Goal: Task Accomplishment & Management: Use online tool/utility

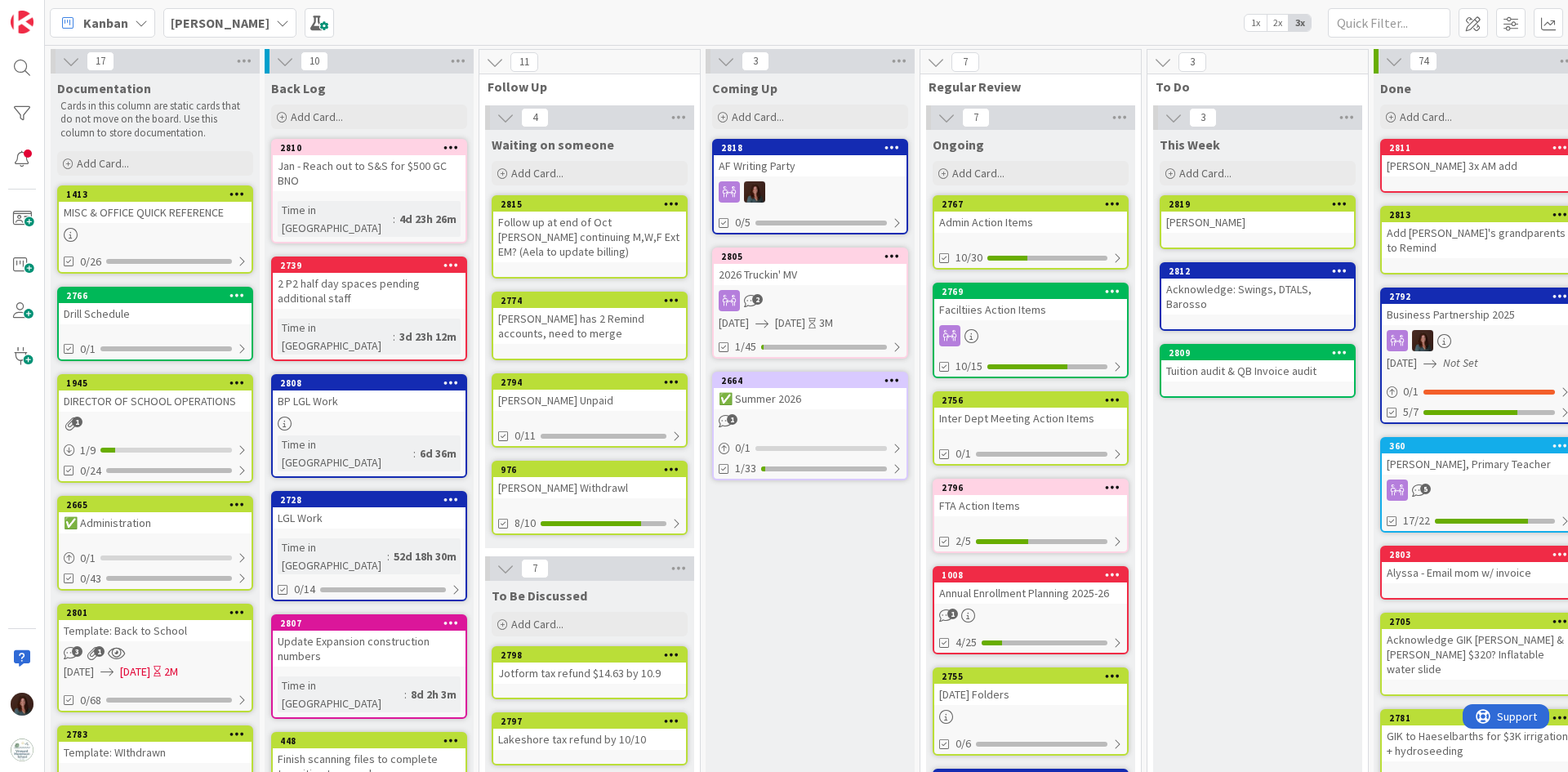
scroll to position [0, 31]
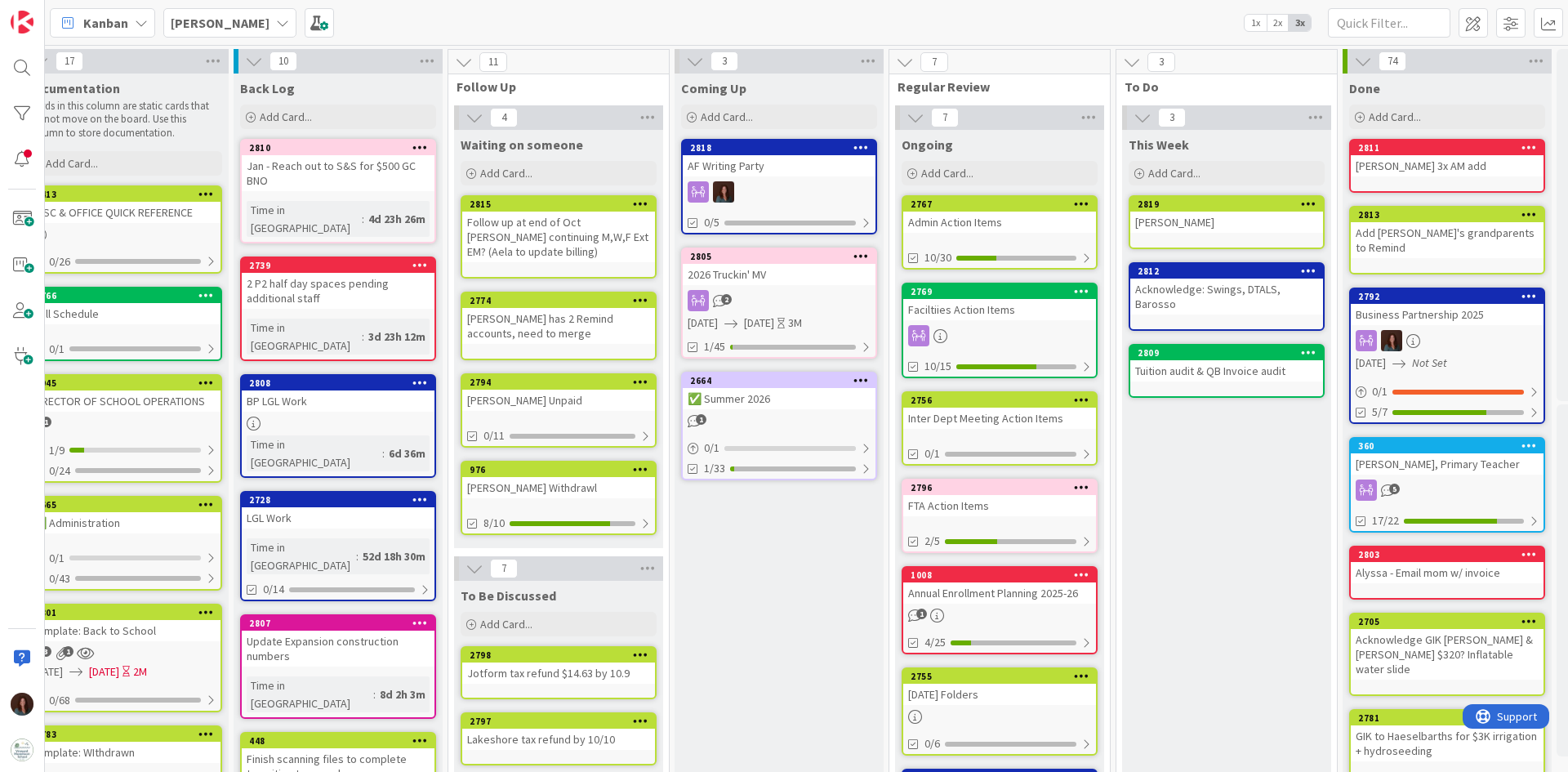
drag, startPoint x: 339, startPoint y: 455, endPoint x: 355, endPoint y: 456, distance: 16.0
click at [339, 507] on div "LGL Work" at bounding box center [338, 518] width 193 height 21
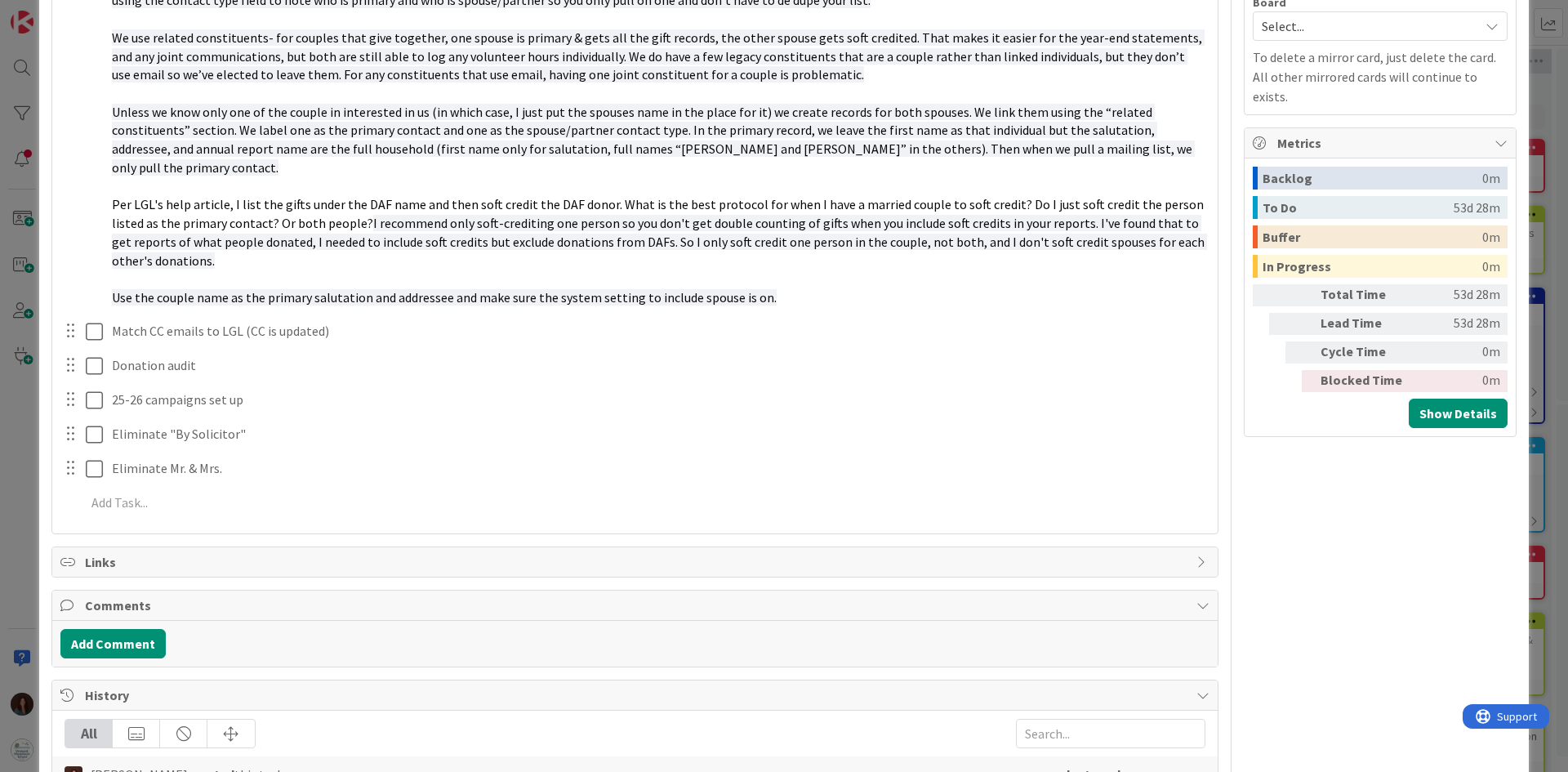
scroll to position [653, 0]
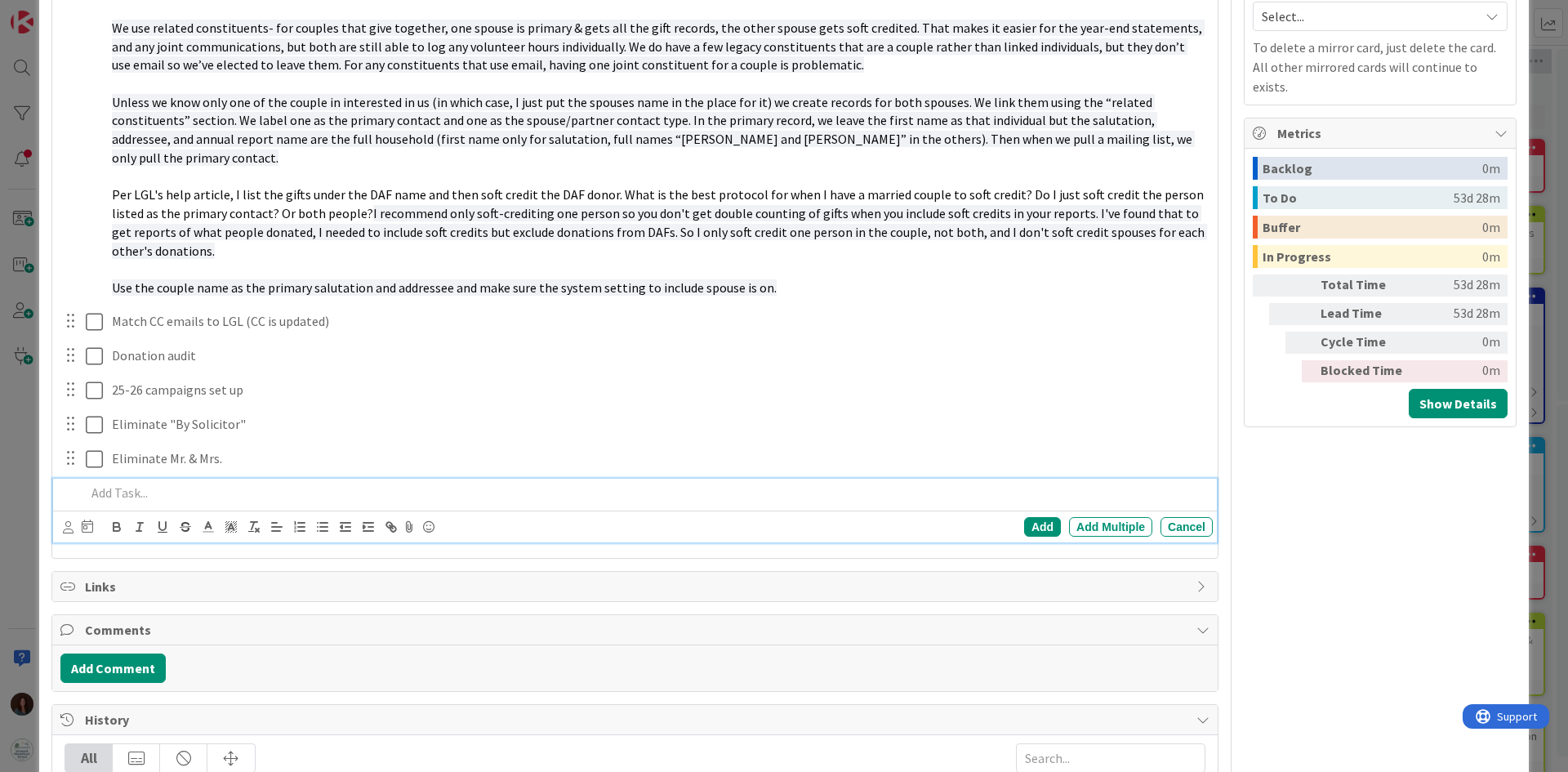
click at [202, 484] on p at bounding box center [646, 494] width 1121 height 19
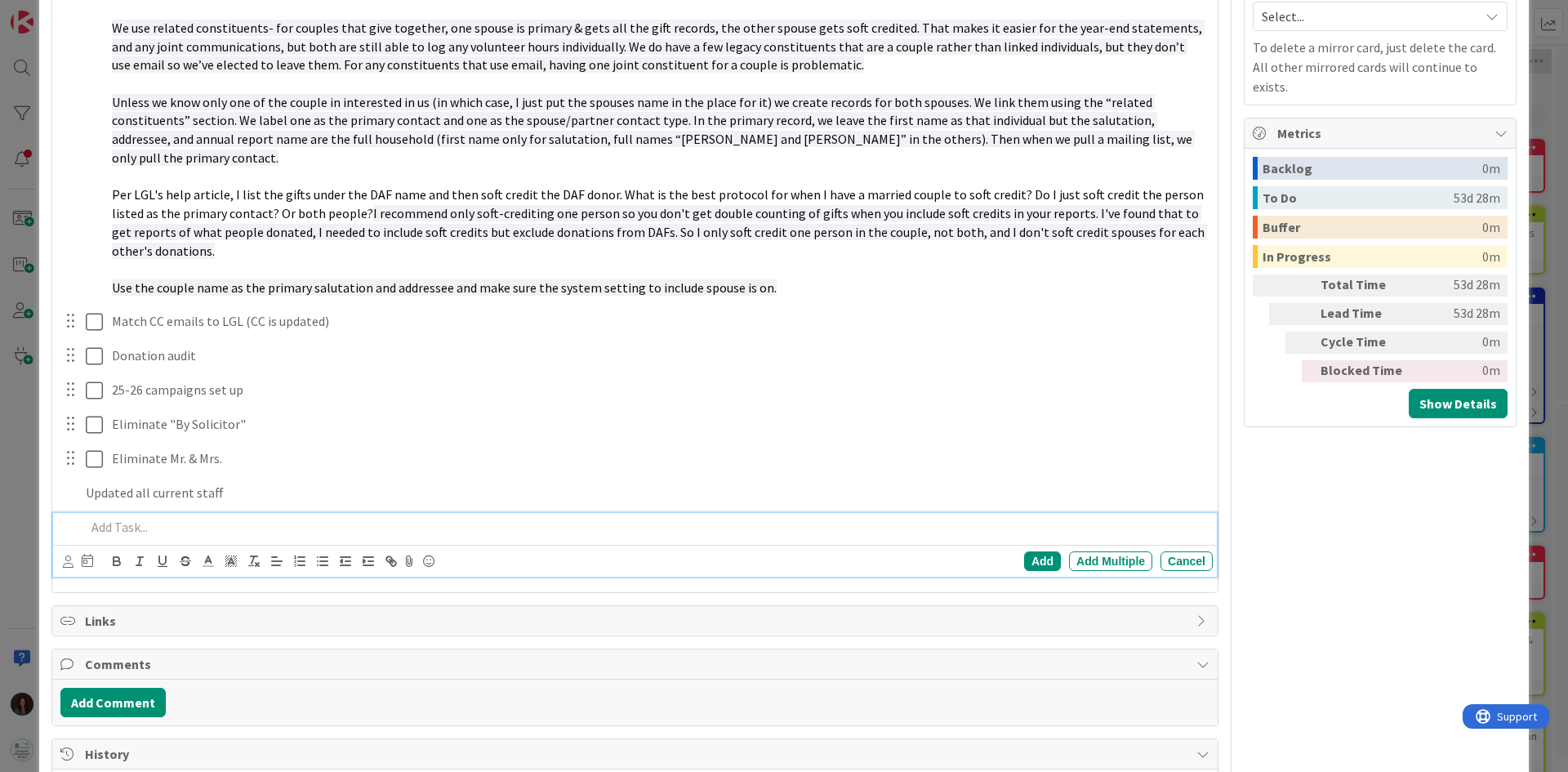
scroll to position [688, 0]
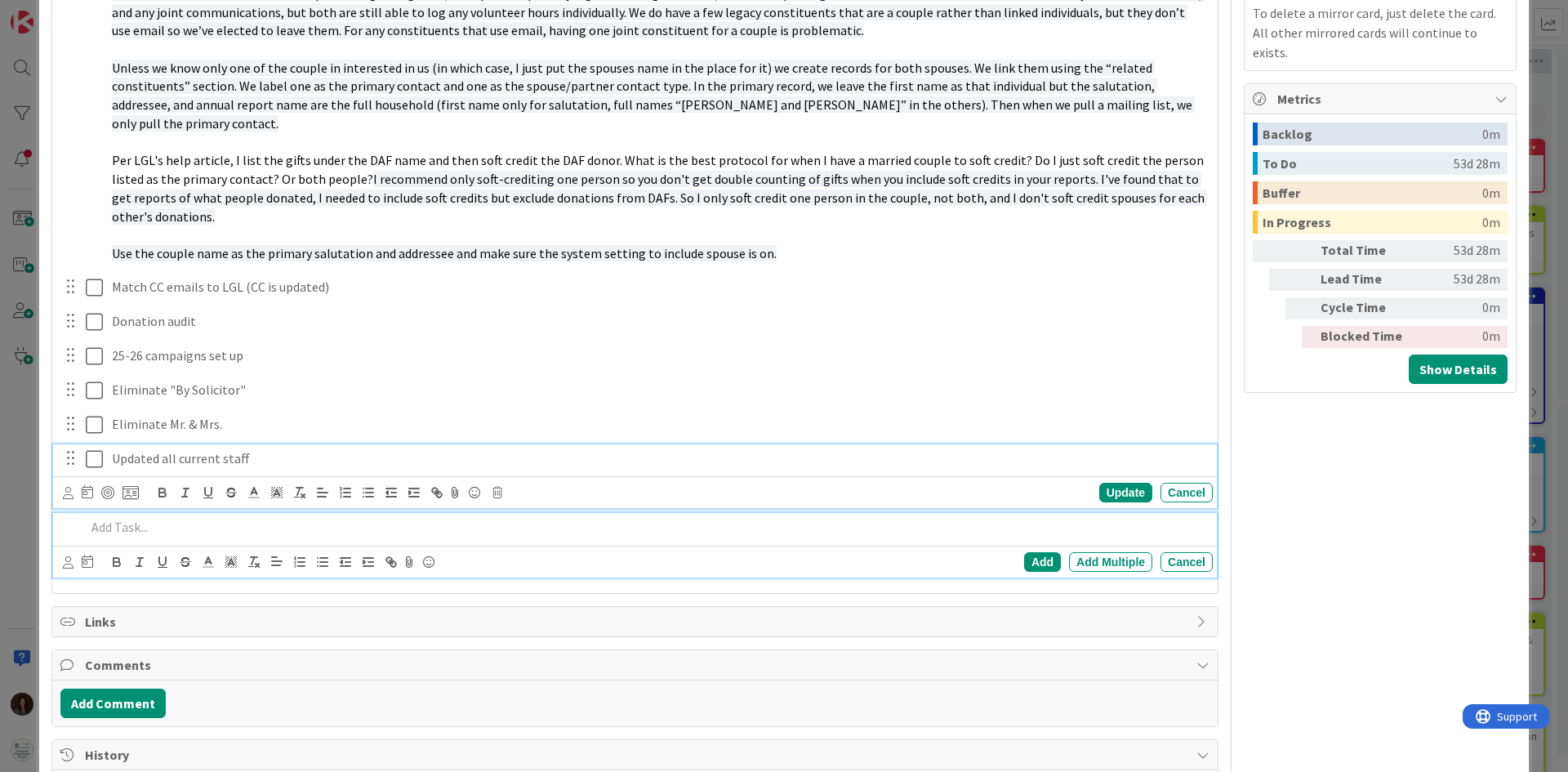
click at [94, 445] on div "Updated all current staff Update Cancel" at bounding box center [635, 476] width 1164 height 64
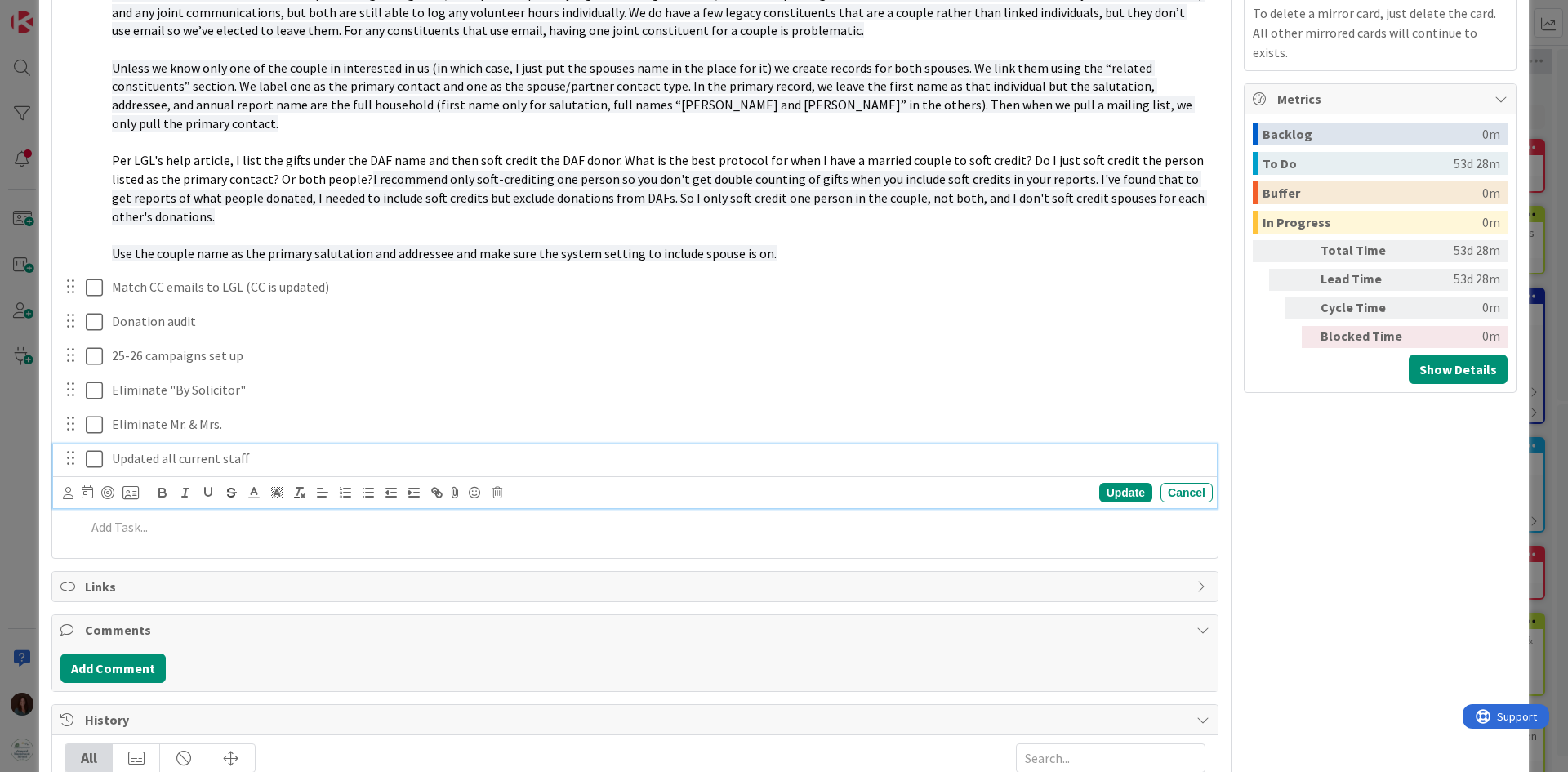
scroll to position [723, 0]
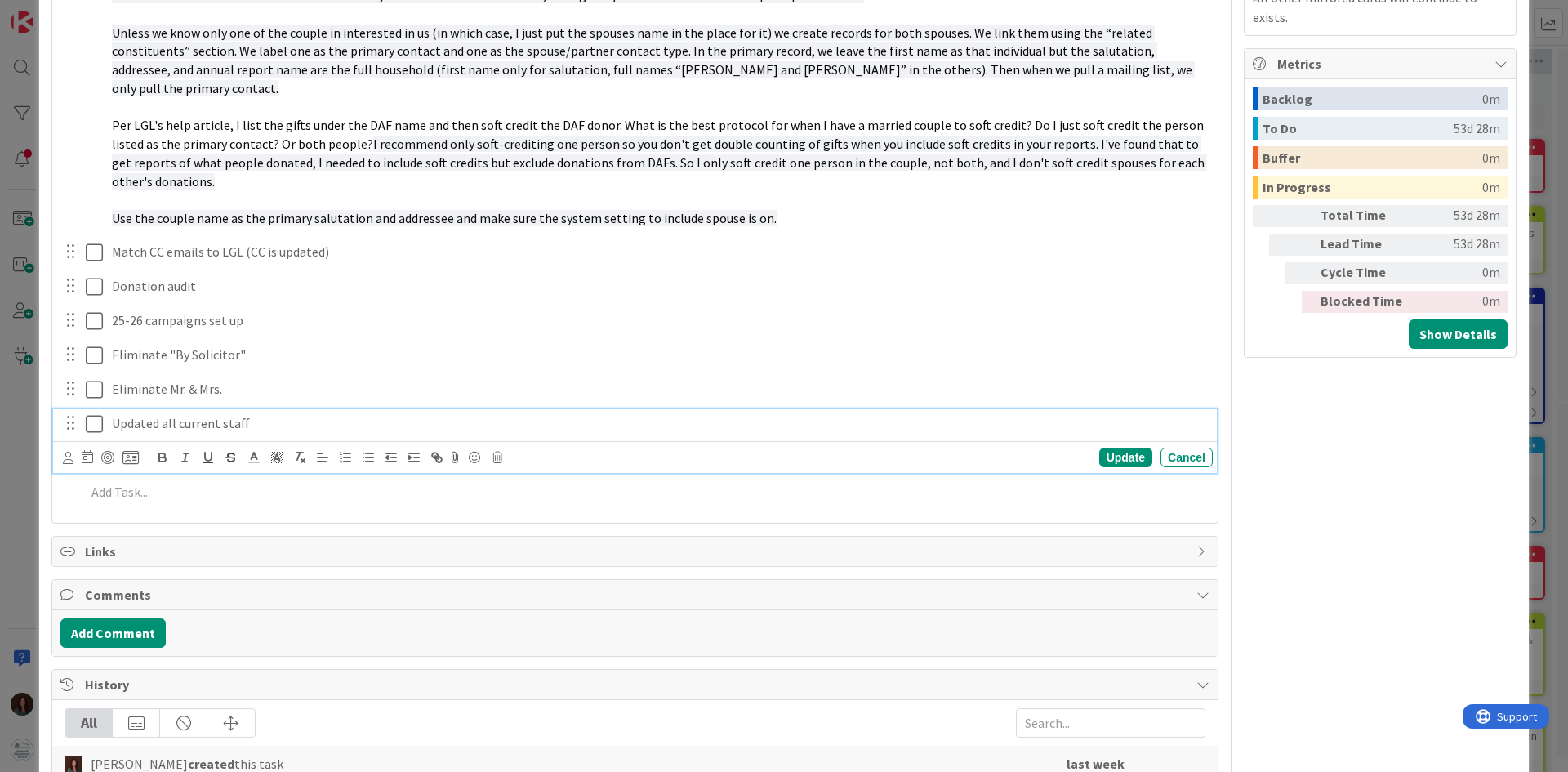
click at [95, 414] on icon at bounding box center [95, 424] width 17 height 19
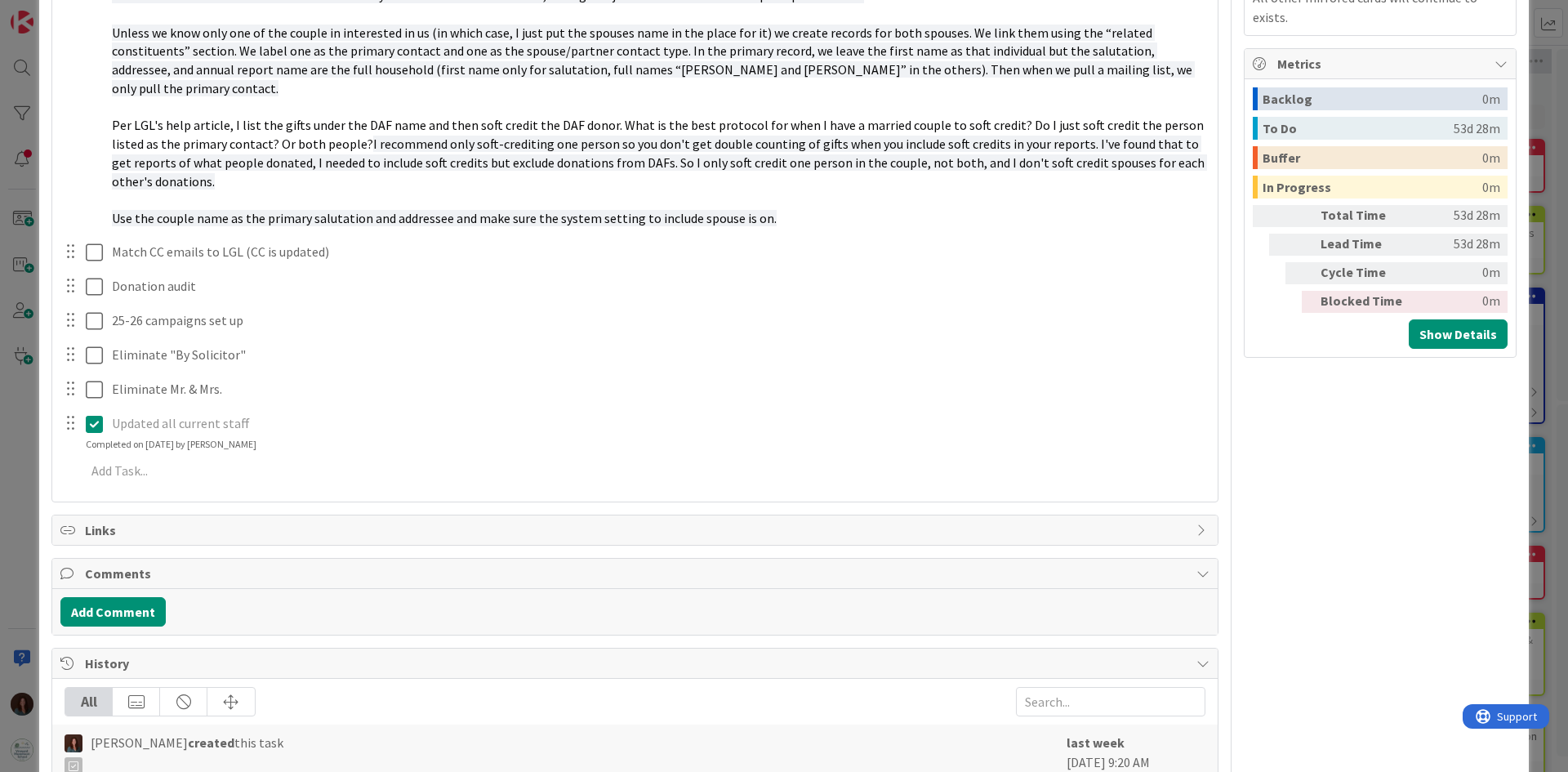
drag, startPoint x: 95, startPoint y: 406, endPoint x: 272, endPoint y: 430, distance: 178.6
click at [95, 414] on icon at bounding box center [95, 424] width 17 height 19
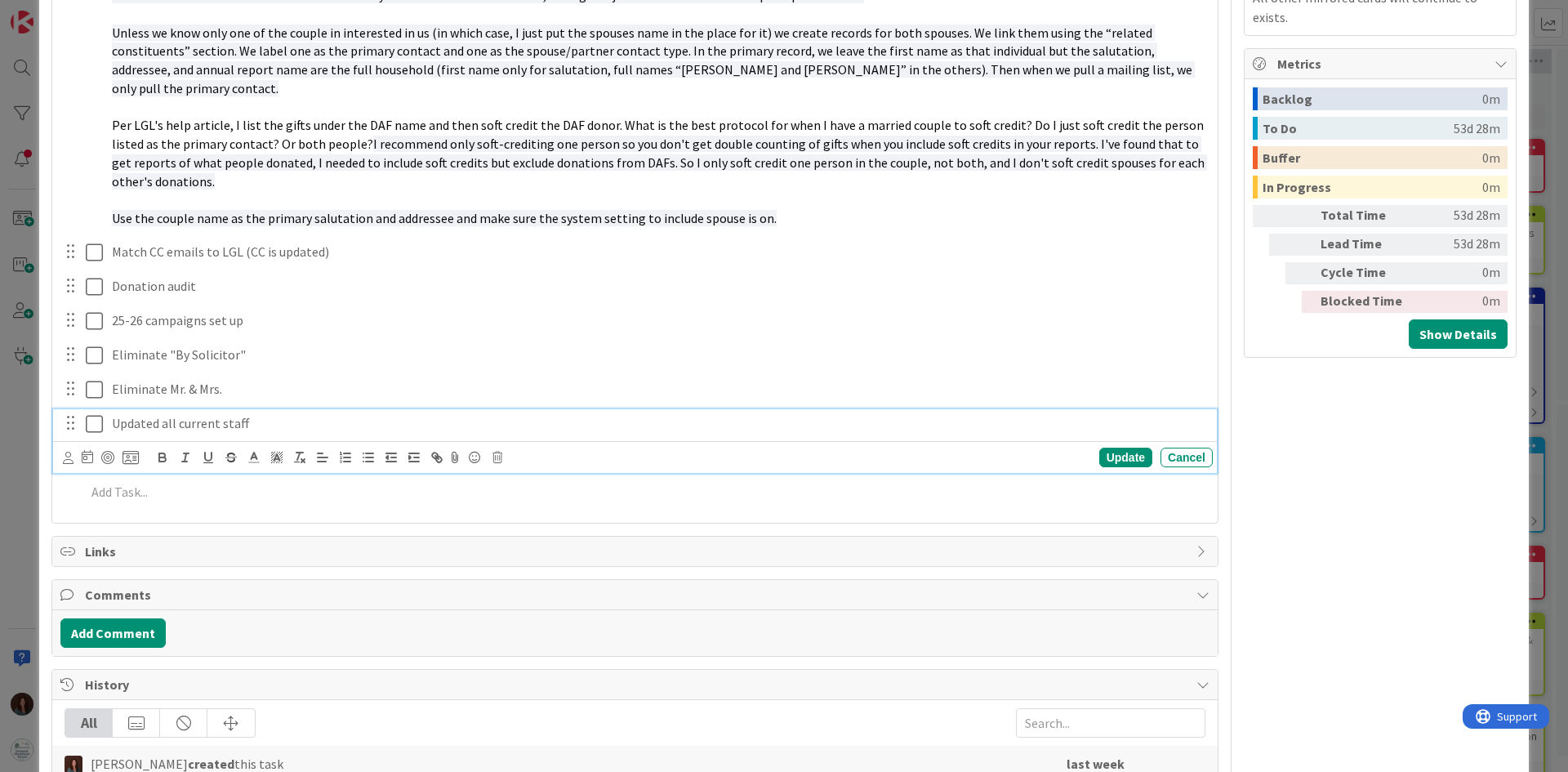
click at [290, 414] on p "Updated all current staff" at bounding box center [659, 424] width 1095 height 19
click at [89, 414] on icon at bounding box center [95, 424] width 17 height 19
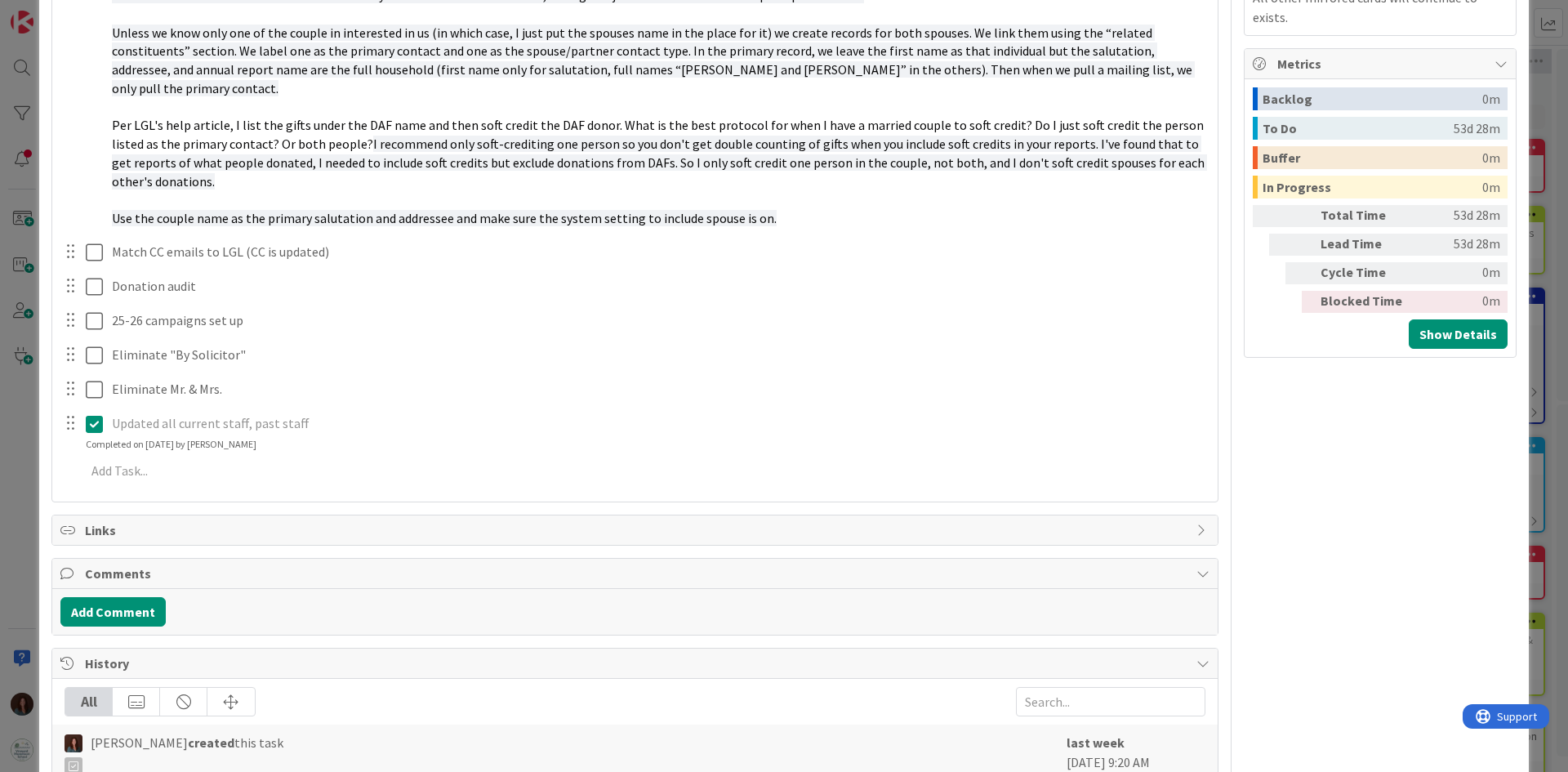
click at [93, 414] on icon at bounding box center [95, 424] width 17 height 19
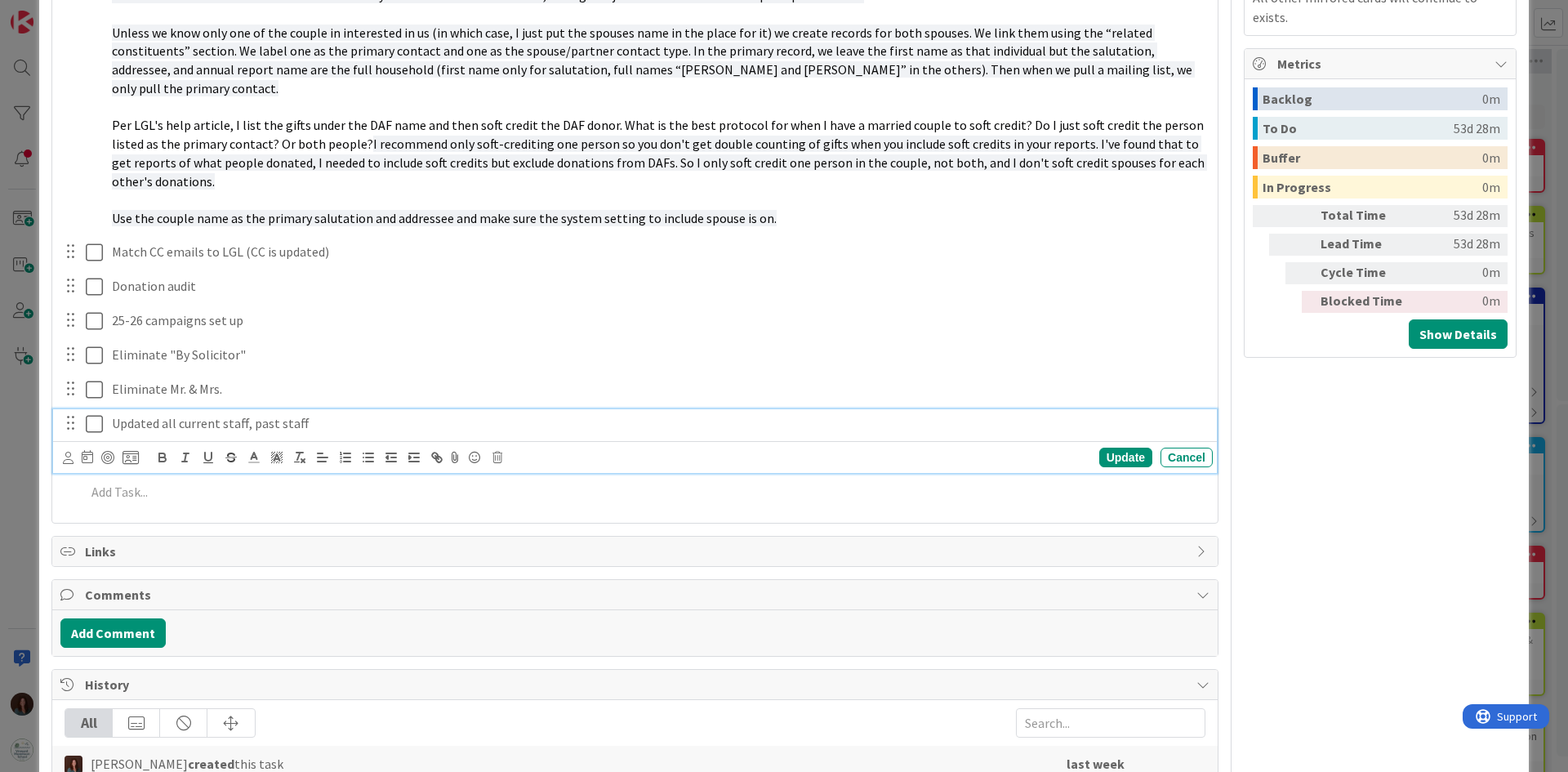
click at [325, 414] on p "Updated all current staff, past staff" at bounding box center [659, 424] width 1095 height 19
click at [1100, 448] on div "Update" at bounding box center [1126, 457] width 54 height 19
click at [154, 414] on p "Updated all current staff, past staff & current BoT, past BoT" at bounding box center [659, 424] width 1095 height 19
click at [1105, 448] on div "Update" at bounding box center [1126, 457] width 54 height 19
drag, startPoint x: 236, startPoint y: 403, endPoint x: 440, endPoint y: 406, distance: 204.0
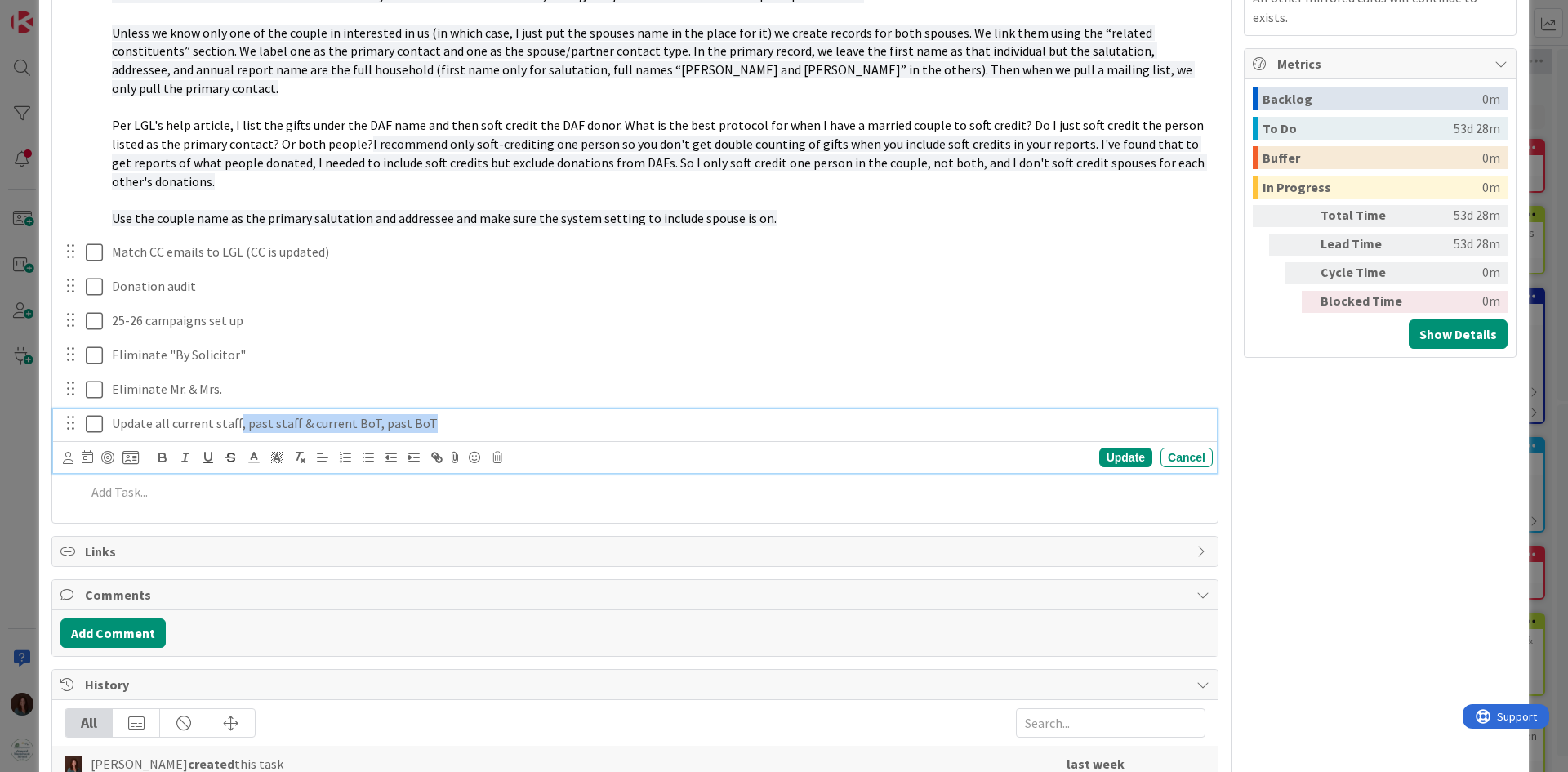
click at [440, 414] on p "Update all current staff, past staff & current BoT, past BoT" at bounding box center [659, 424] width 1095 height 19
click at [457, 414] on p "Update all current staff, past staff & current BoT, past BoT" at bounding box center [659, 424] width 1095 height 19
drag, startPoint x: 446, startPoint y: 406, endPoint x: 344, endPoint y: 413, distance: 102.2
click at [295, 414] on p "Update all current staff, past staff & current BoT, past BoT" at bounding box center [659, 424] width 1095 height 19
click at [239, 414] on p "Update all current staff, past staff" at bounding box center [659, 424] width 1095 height 19
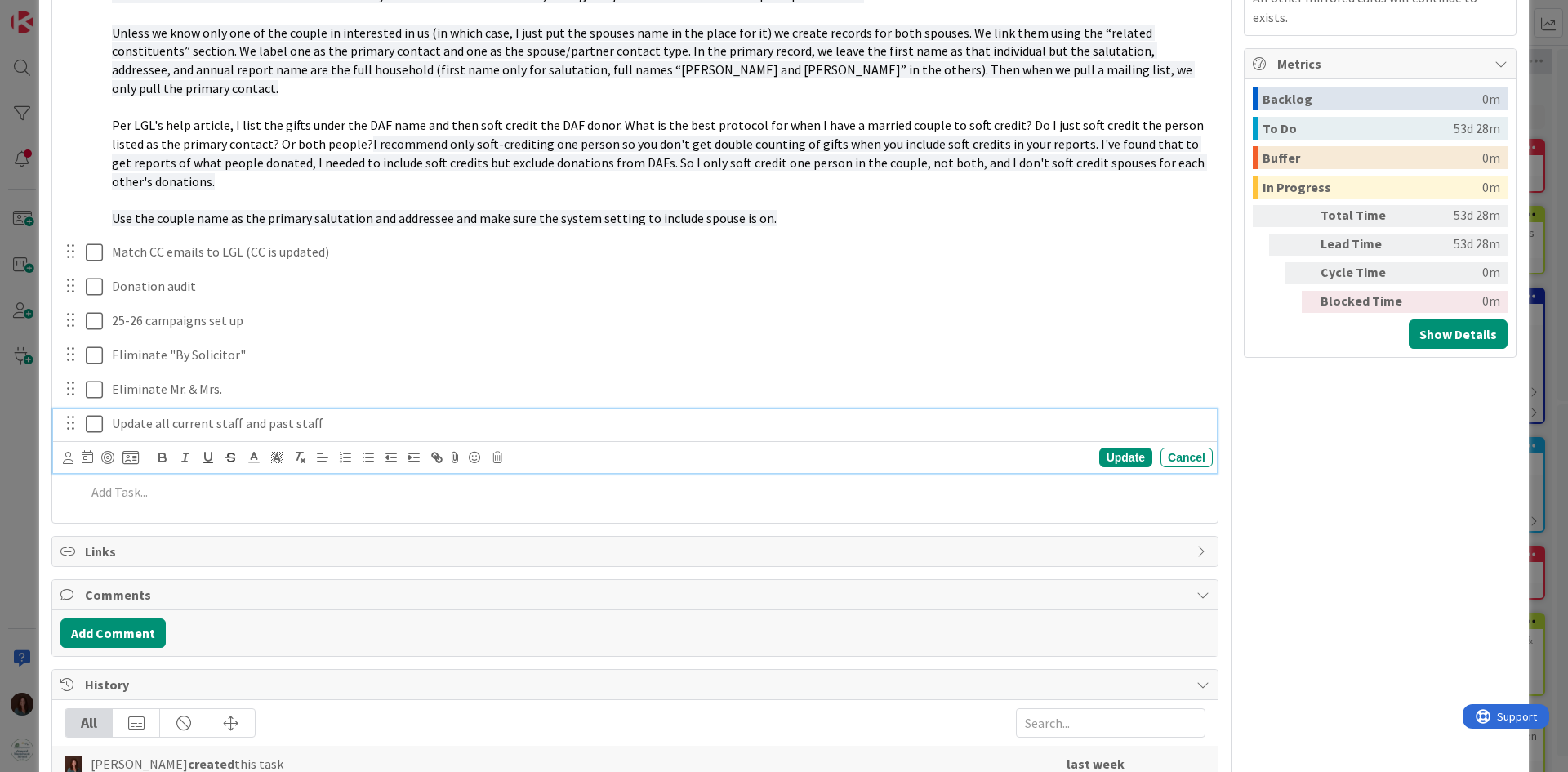
click at [94, 414] on icon at bounding box center [95, 424] width 17 height 19
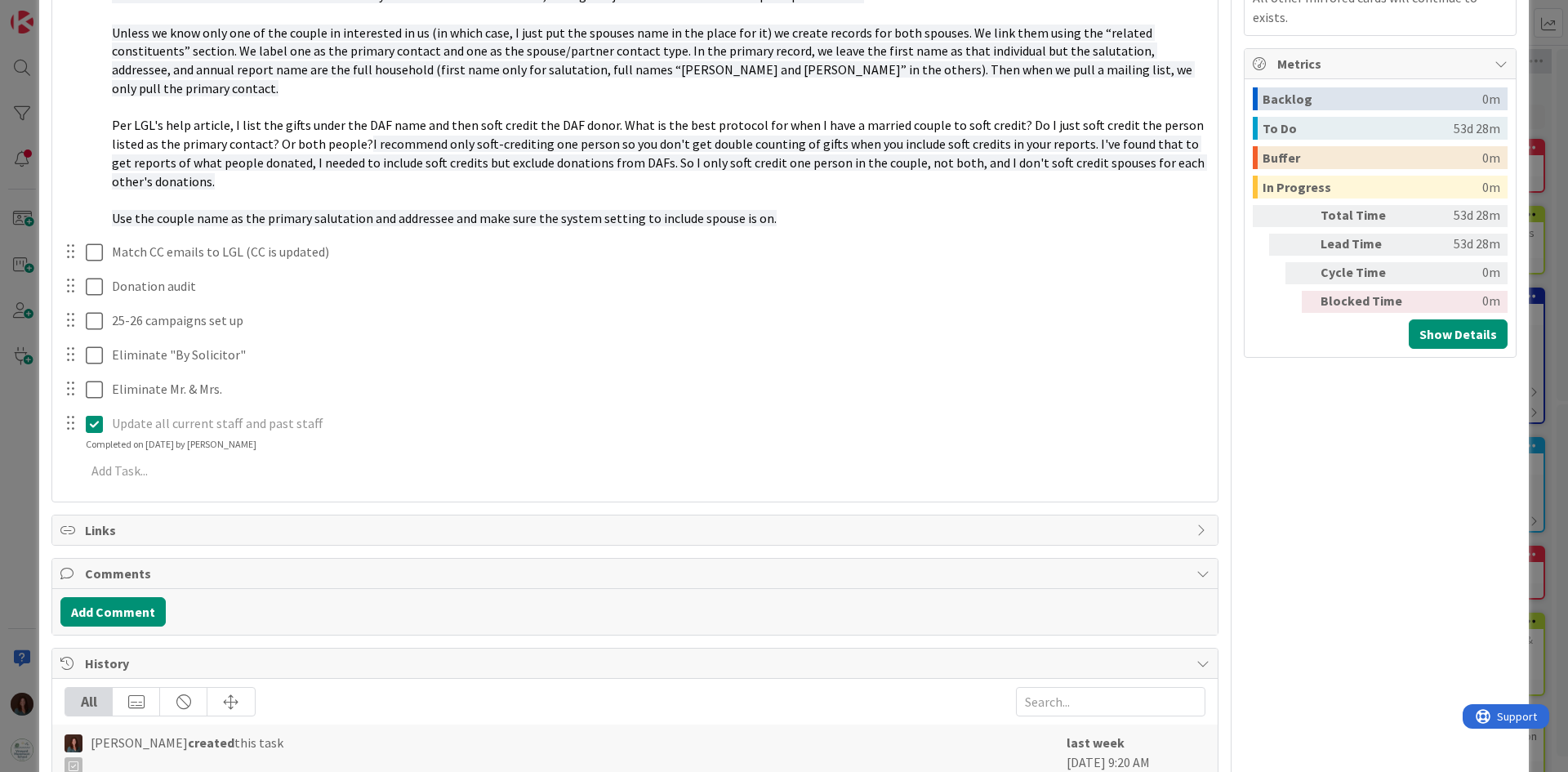
click at [240, 414] on p "Update all current staff and past staff" at bounding box center [659, 424] width 1095 height 19
click at [90, 414] on icon at bounding box center [95, 424] width 17 height 19
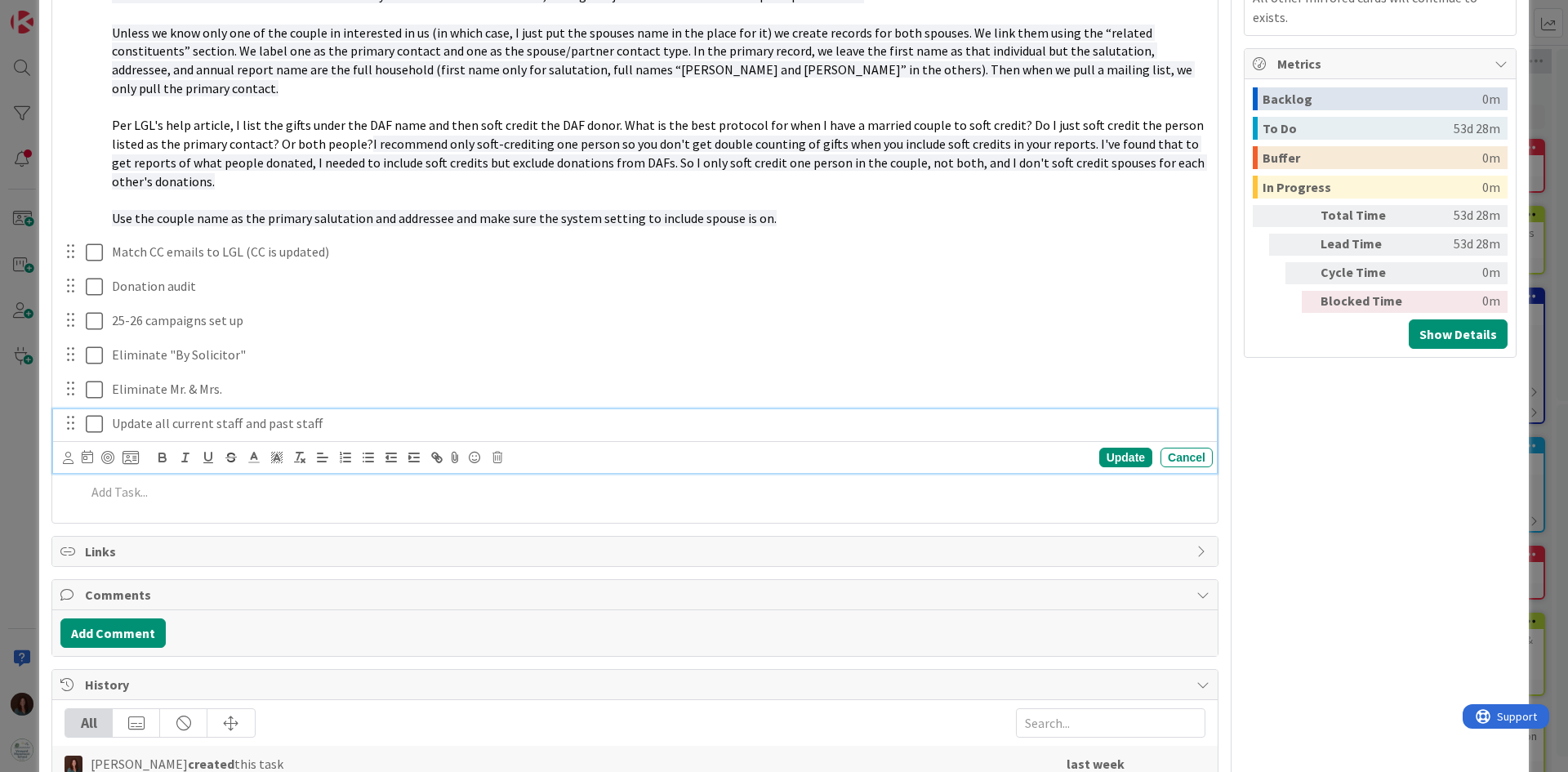
click at [152, 414] on p "Update all current staff and past staff" at bounding box center [659, 424] width 1095 height 19
copy p "Update all current staff and past staff"
click at [93, 414] on icon at bounding box center [95, 424] width 17 height 19
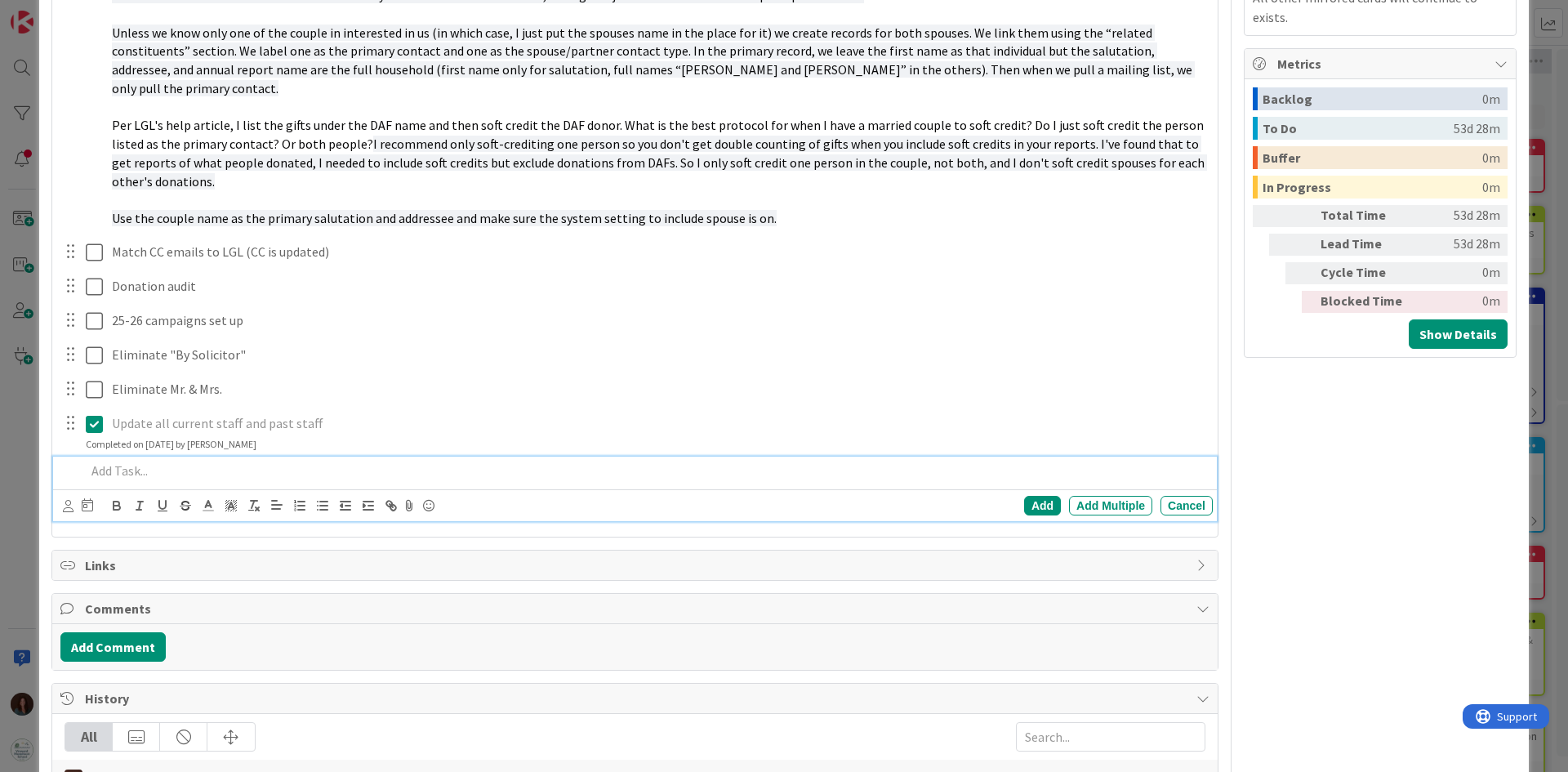
click at [159, 462] on p at bounding box center [646, 472] width 1121 height 19
drag, startPoint x: 185, startPoint y: 453, endPoint x: 389, endPoint y: 458, distance: 204.1
click at [389, 462] on p "Update all current staff and past staff" at bounding box center [646, 472] width 1121 height 19
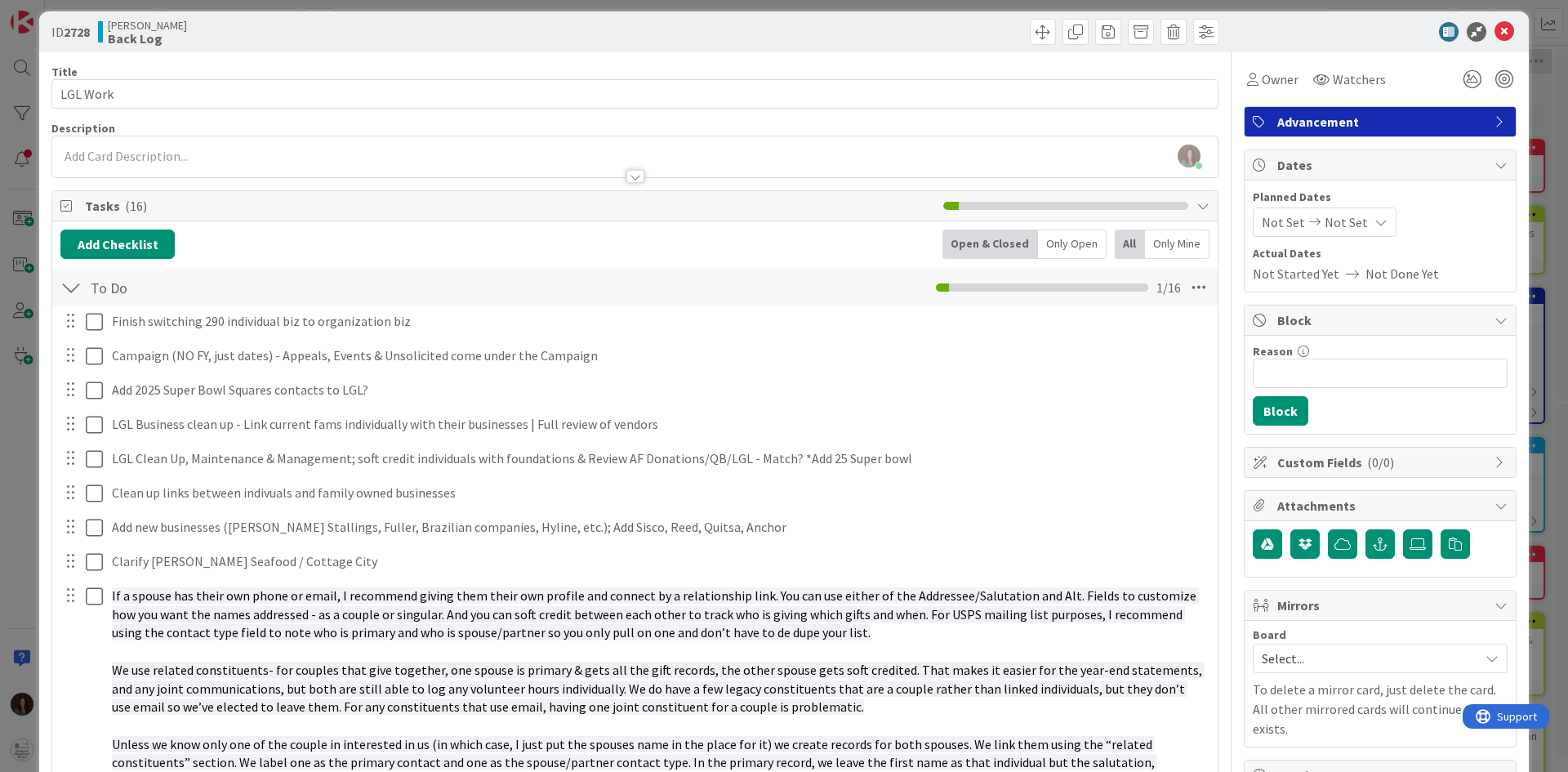
scroll to position [0, 0]
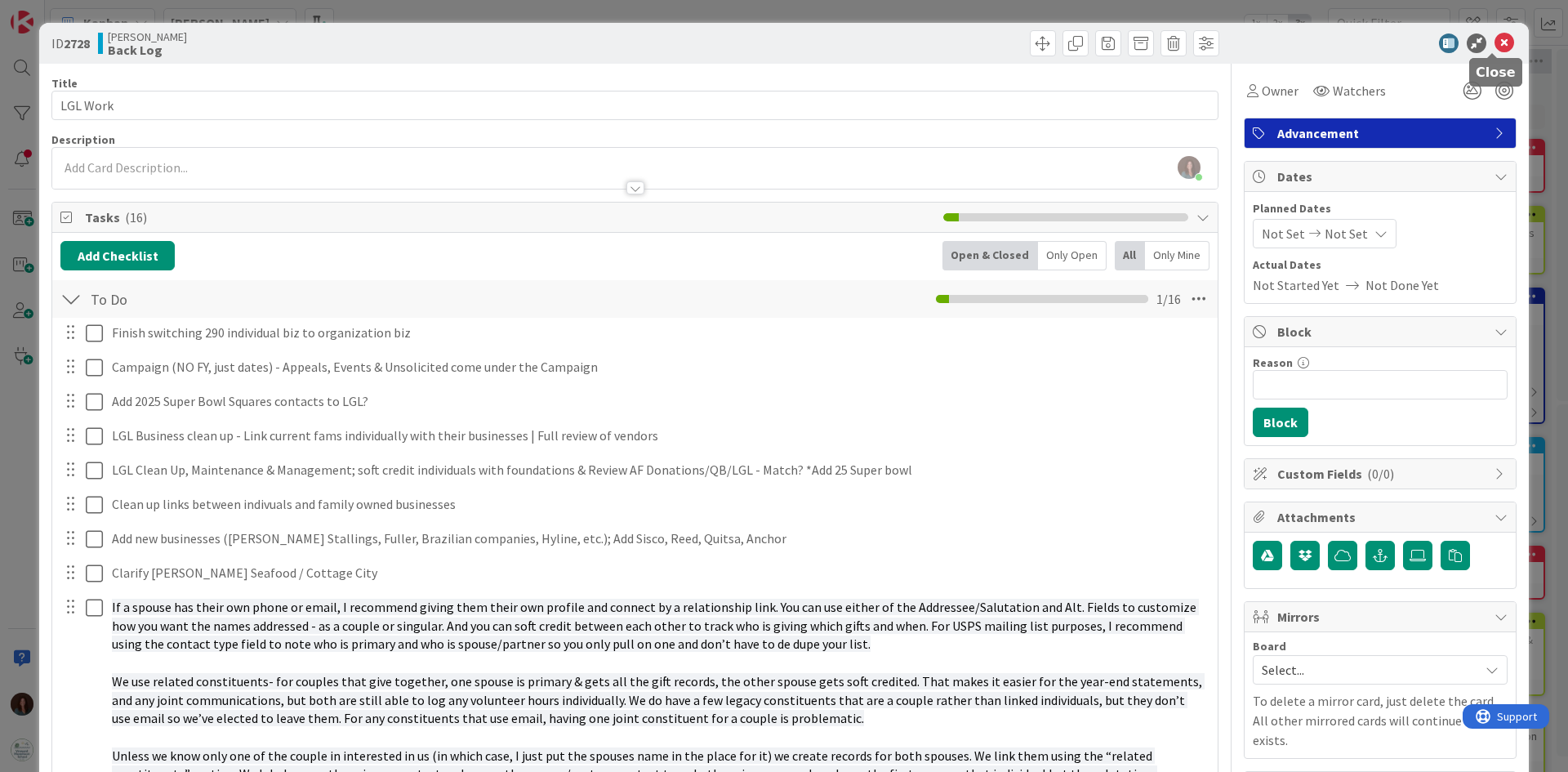
click at [1497, 42] on icon at bounding box center [1504, 43] width 19 height 19
